Goal: Information Seeking & Learning: Learn about a topic

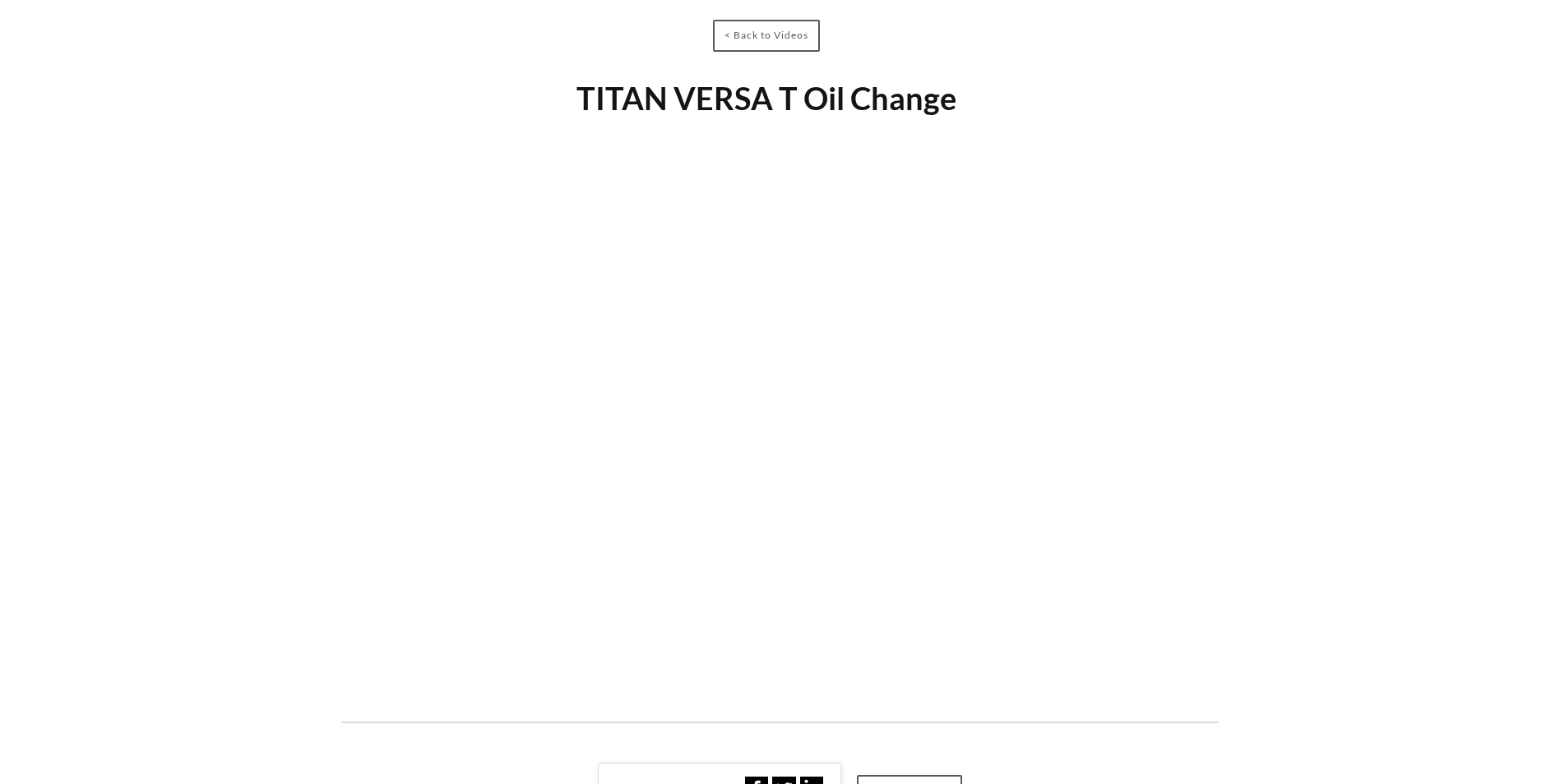
scroll to position [82, 0]
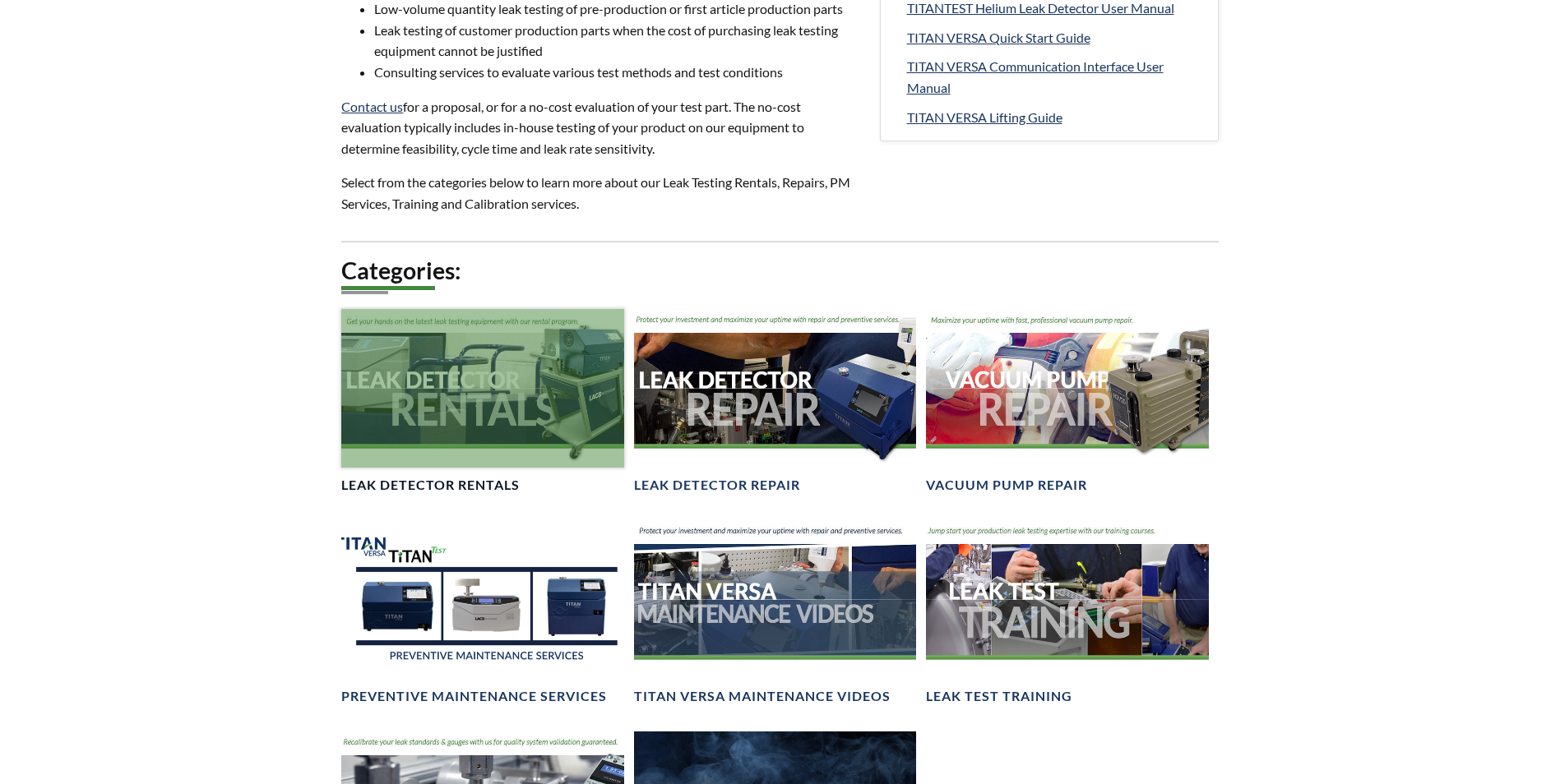
scroll to position [822, 0]
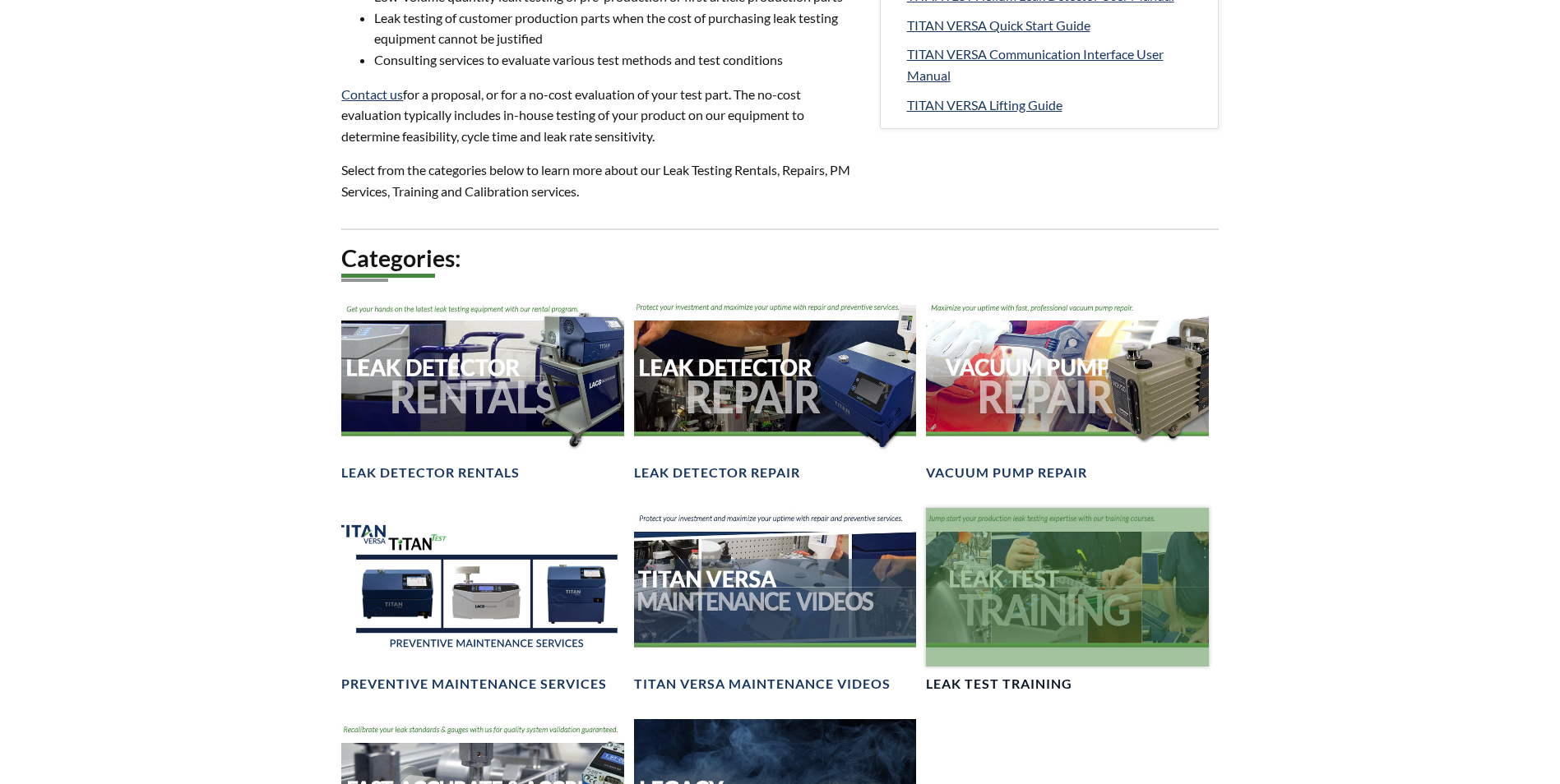
click at [1044, 576] on div at bounding box center [1066, 587] width 282 height 158
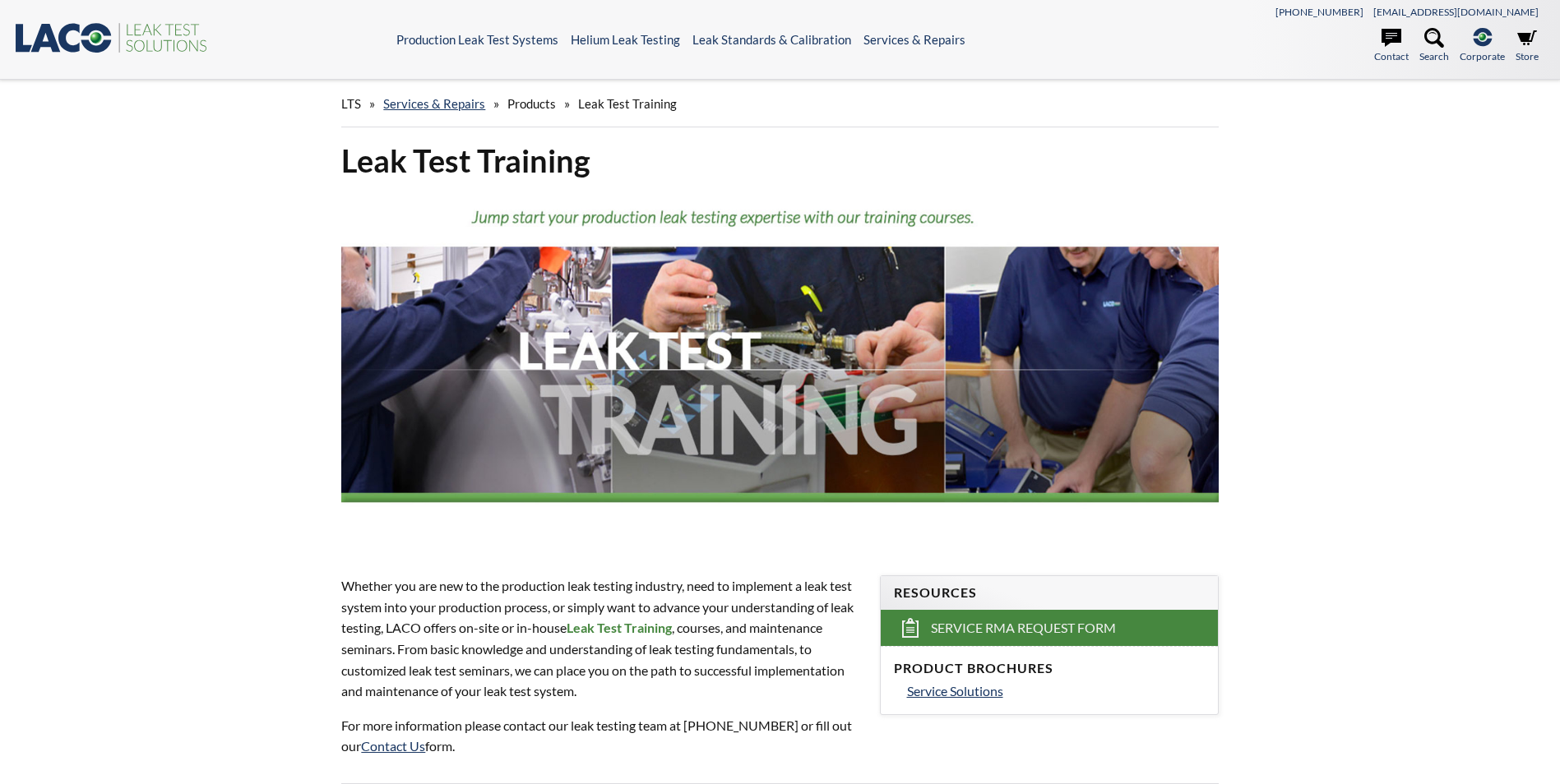
select select "Language Translate Widget"
